Goal: Navigation & Orientation: Find specific page/section

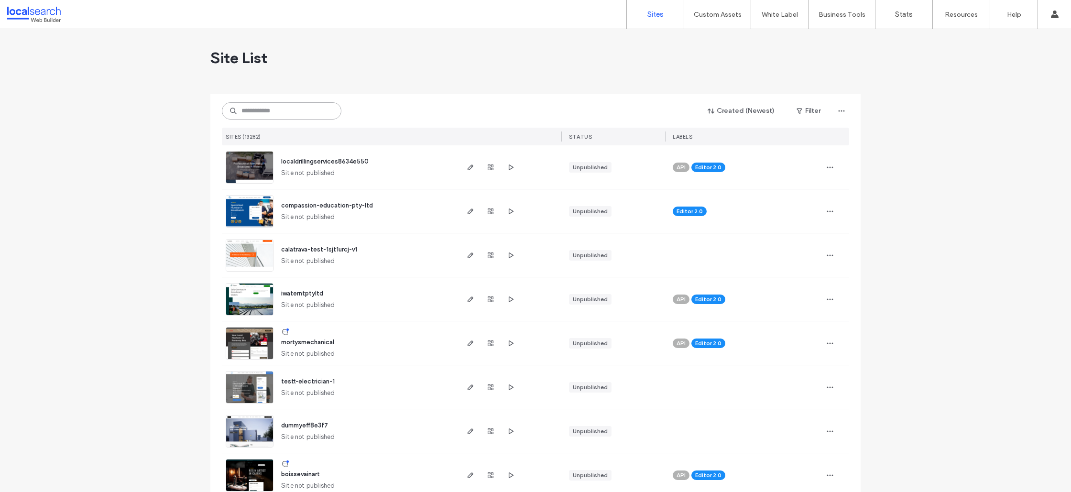
click at [292, 116] on input at bounding box center [282, 110] width 120 height 17
paste input "**********"
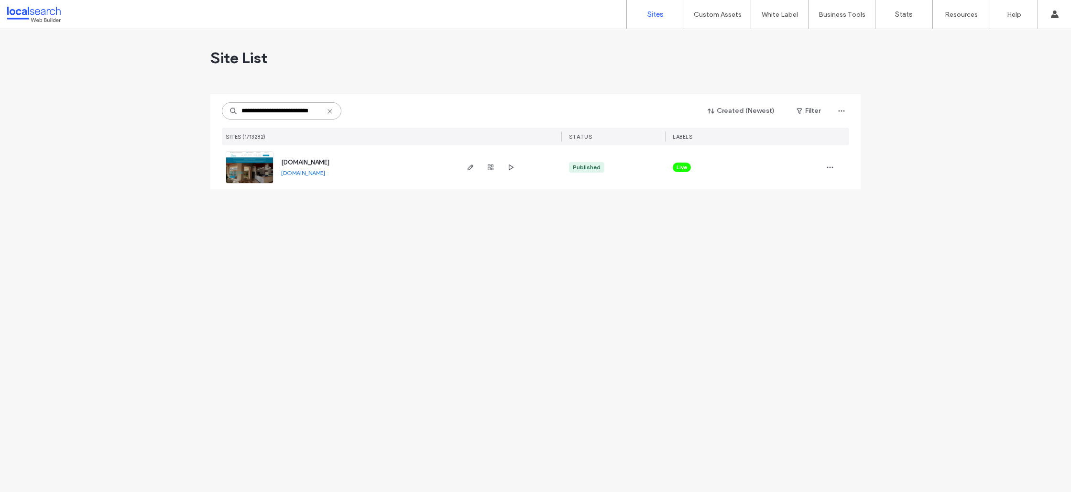
type input "**********"
click at [259, 173] on img at bounding box center [249, 184] width 47 height 65
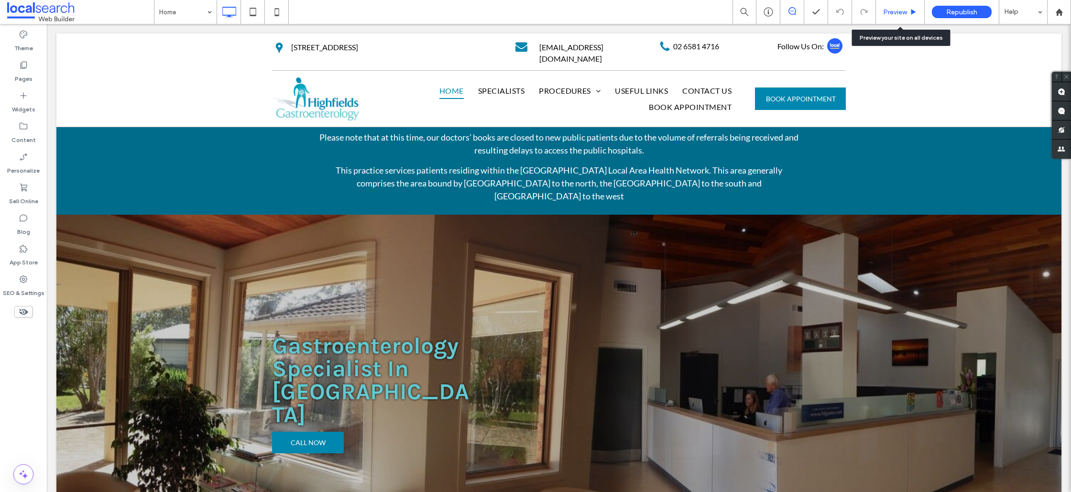
click at [887, 12] on span "Preview" at bounding box center [895, 12] width 24 height 8
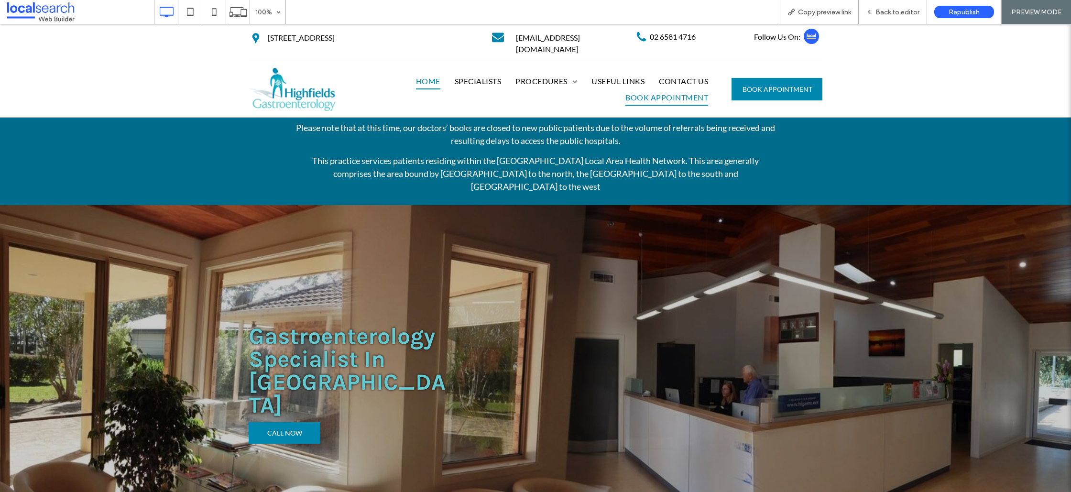
click at [671, 89] on span "Book Appointment" at bounding box center [666, 97] width 83 height 16
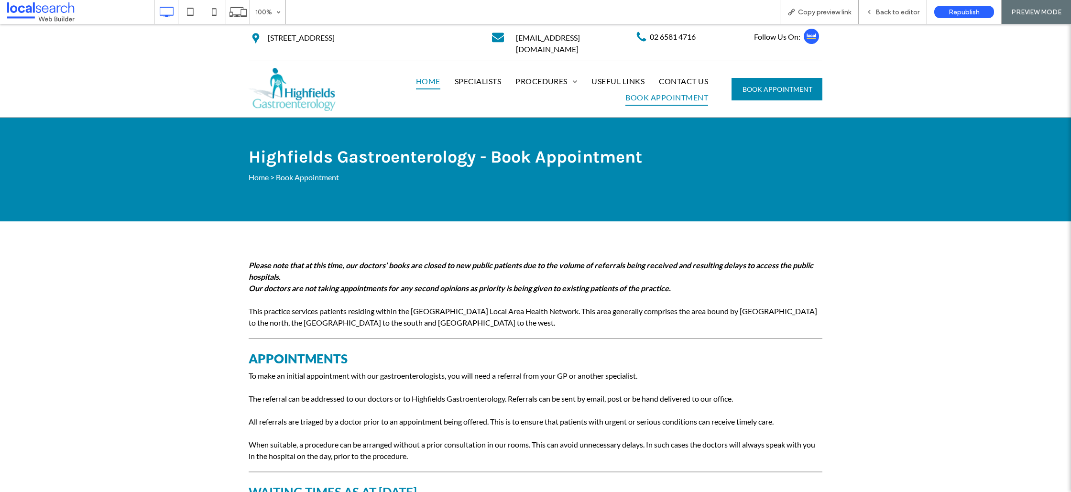
drag, startPoint x: 417, startPoint y: 73, endPoint x: 417, endPoint y: 97, distance: 23.9
click at [417, 73] on span "Home" at bounding box center [428, 81] width 24 height 16
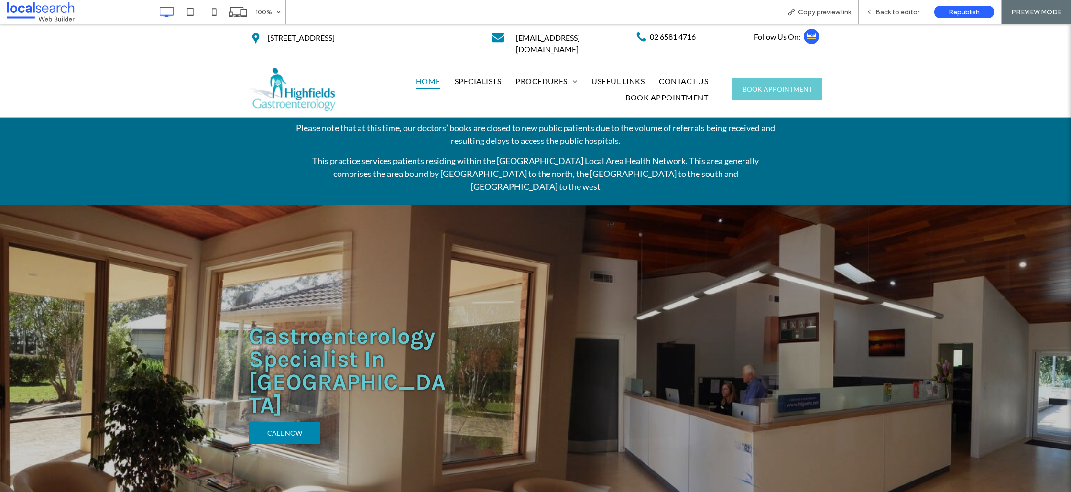
click at [786, 91] on link "BOOK APPOINTMENT" at bounding box center [777, 89] width 91 height 22
click at [468, 70] on nav "Home Specialists Procedures Colonoscopy Gastroscopy Haemorrhoid Banding Capsule…" at bounding box center [536, 89] width 374 height 39
click at [471, 73] on span "Specialists" at bounding box center [478, 81] width 46 height 16
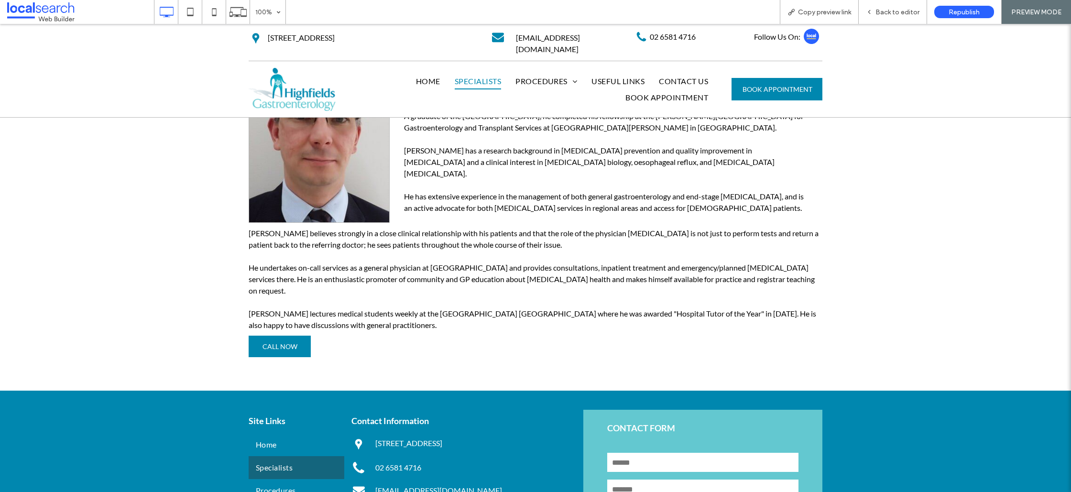
scroll to position [855, 0]
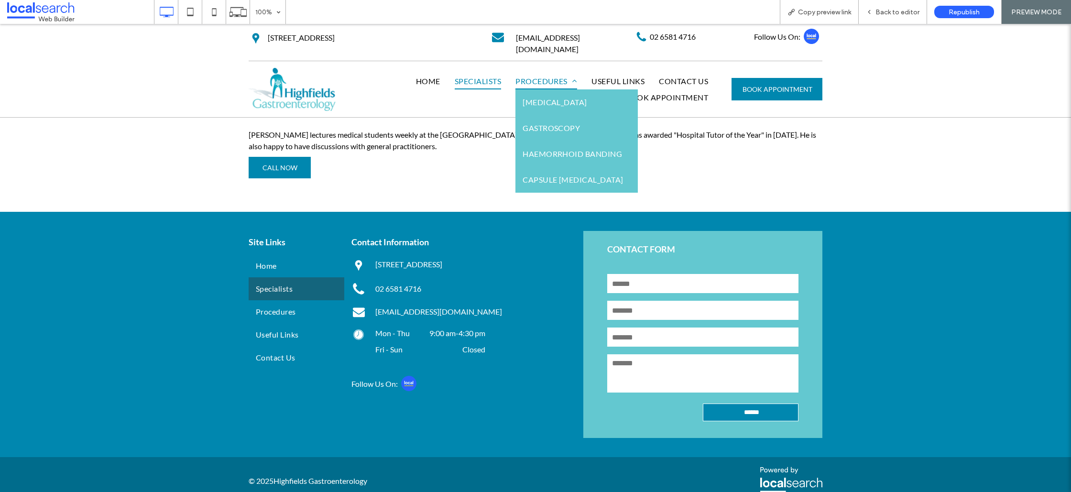
click at [528, 73] on span "Procedures" at bounding box center [546, 81] width 62 height 16
